Goal: Task Accomplishment & Management: Manage account settings

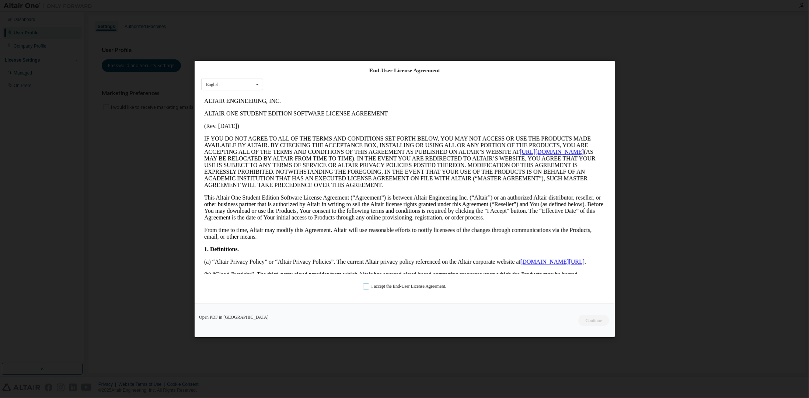
click at [368, 286] on label "I accept the End-User License Agreement." at bounding box center [404, 286] width 83 height 6
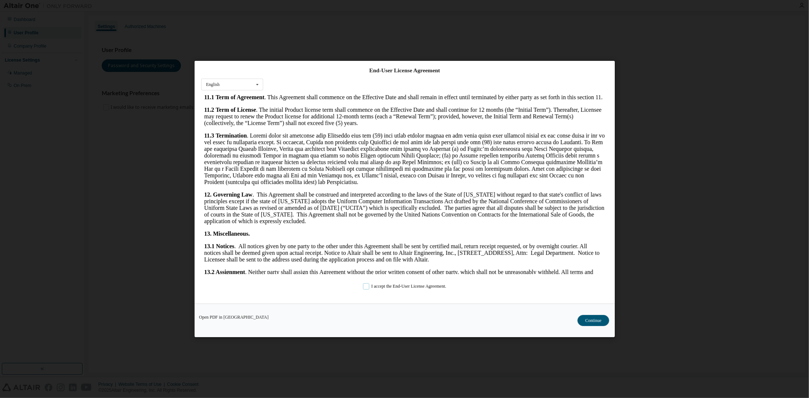
scroll to position [1099, 0]
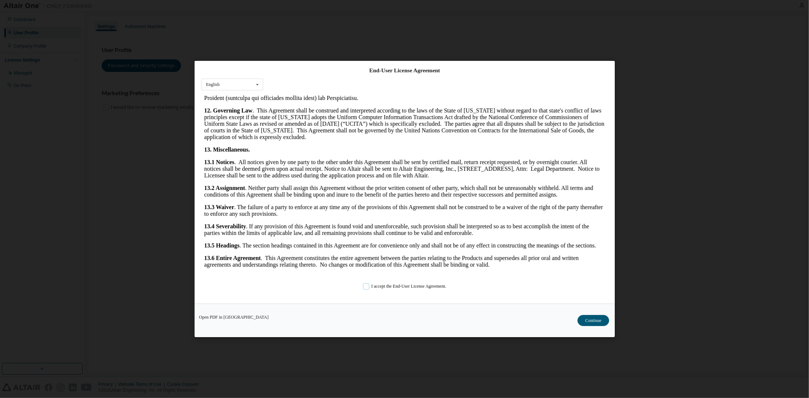
drag, startPoint x: 604, startPoint y: 116, endPoint x: 794, endPoint y: 403, distance: 344.9
click at [592, 315] on button "Continue" at bounding box center [594, 320] width 32 height 11
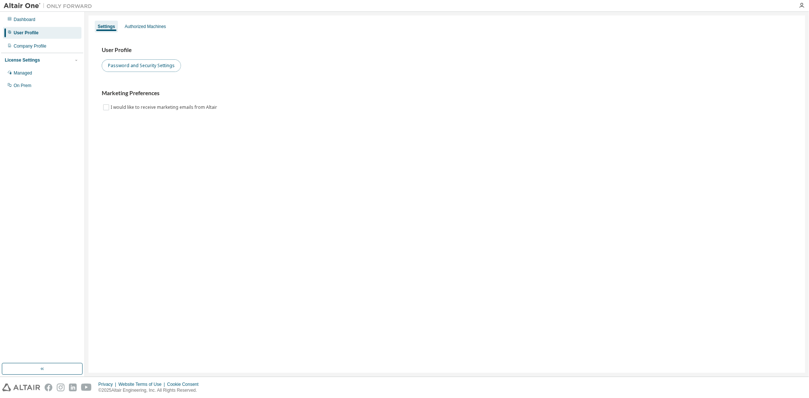
click at [145, 67] on button "Password and Security Settings" at bounding box center [141, 65] width 79 height 13
